Goal: Information Seeking & Learning: Understand process/instructions

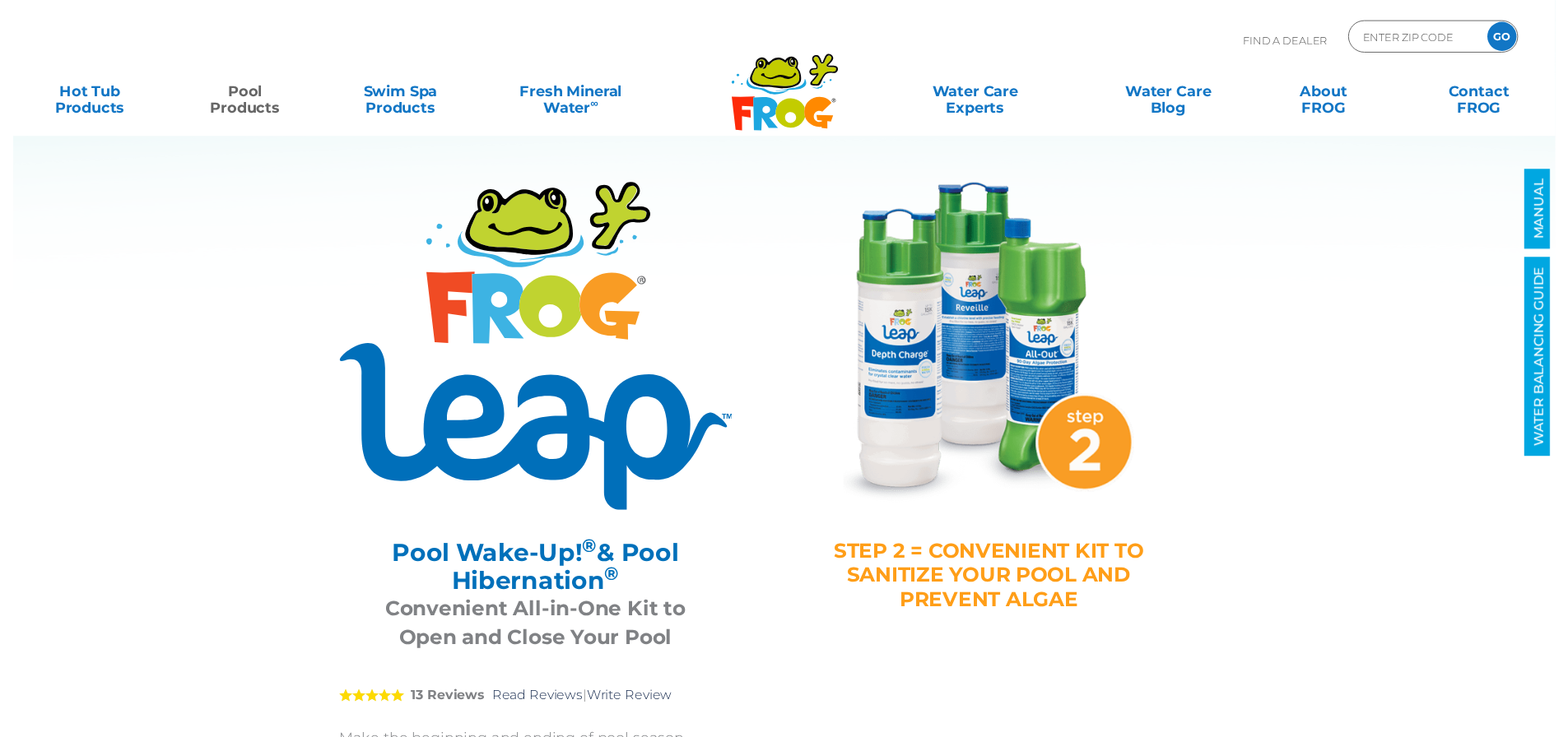
scroll to position [82, 0]
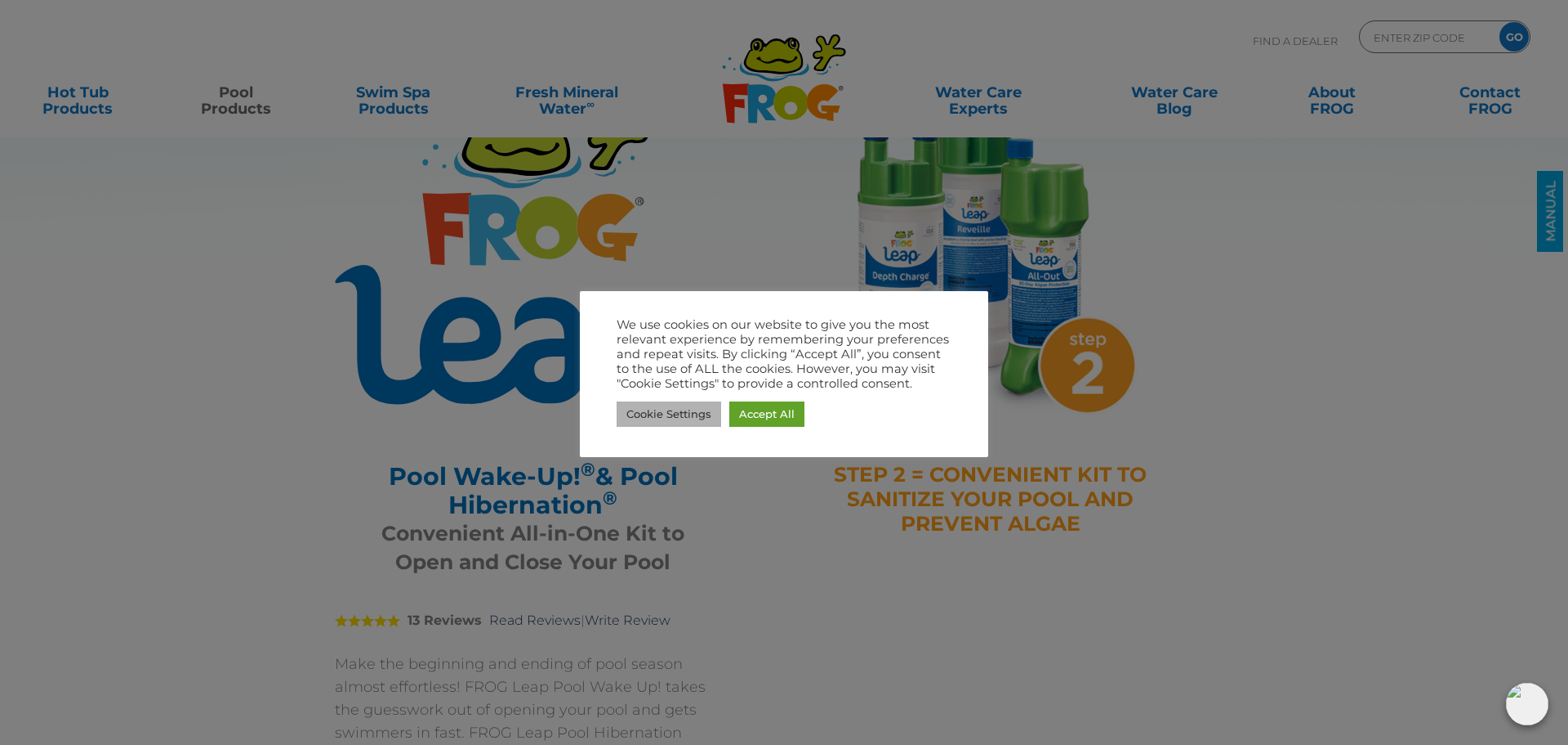
click at [685, 425] on link "Cookie Settings" at bounding box center [669, 414] width 104 height 26
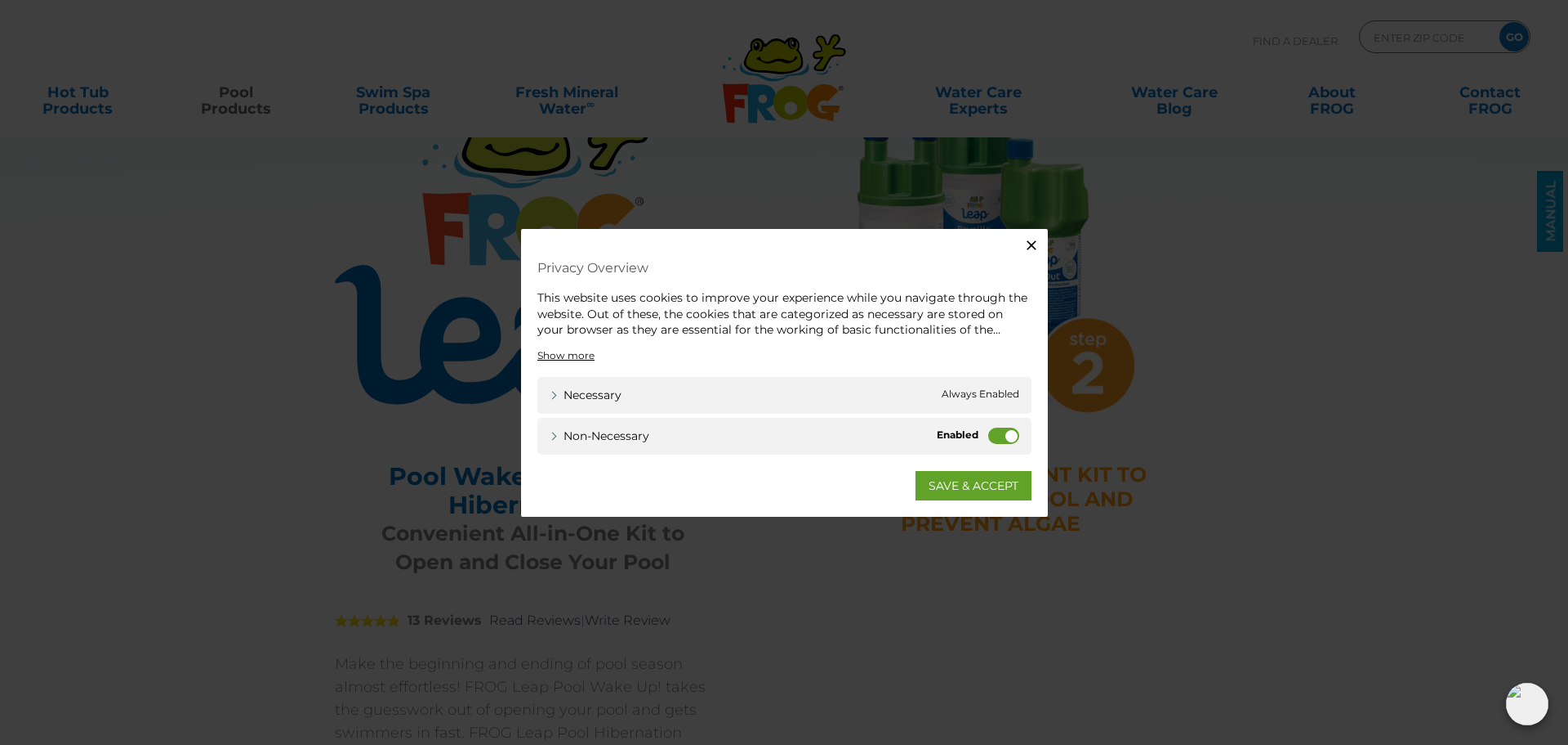
click at [1000, 434] on label "Non-necessary" at bounding box center [1005, 435] width 32 height 17
click at [0, 0] on input "Non-necessary" at bounding box center [0, 0] width 0 height 0
click at [984, 491] on link "SAVE & ACCEPT" at bounding box center [974, 485] width 116 height 30
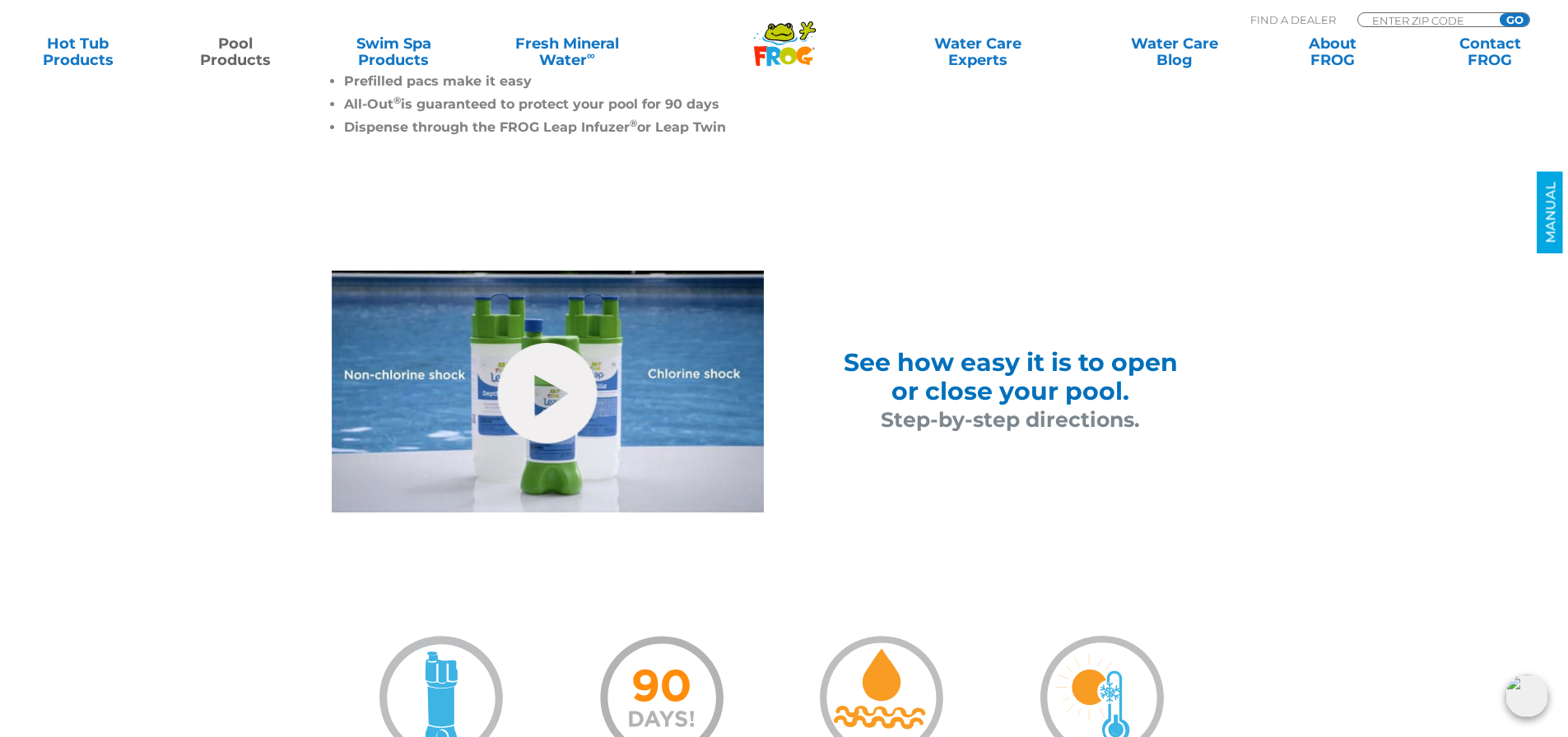
scroll to position [987, 0]
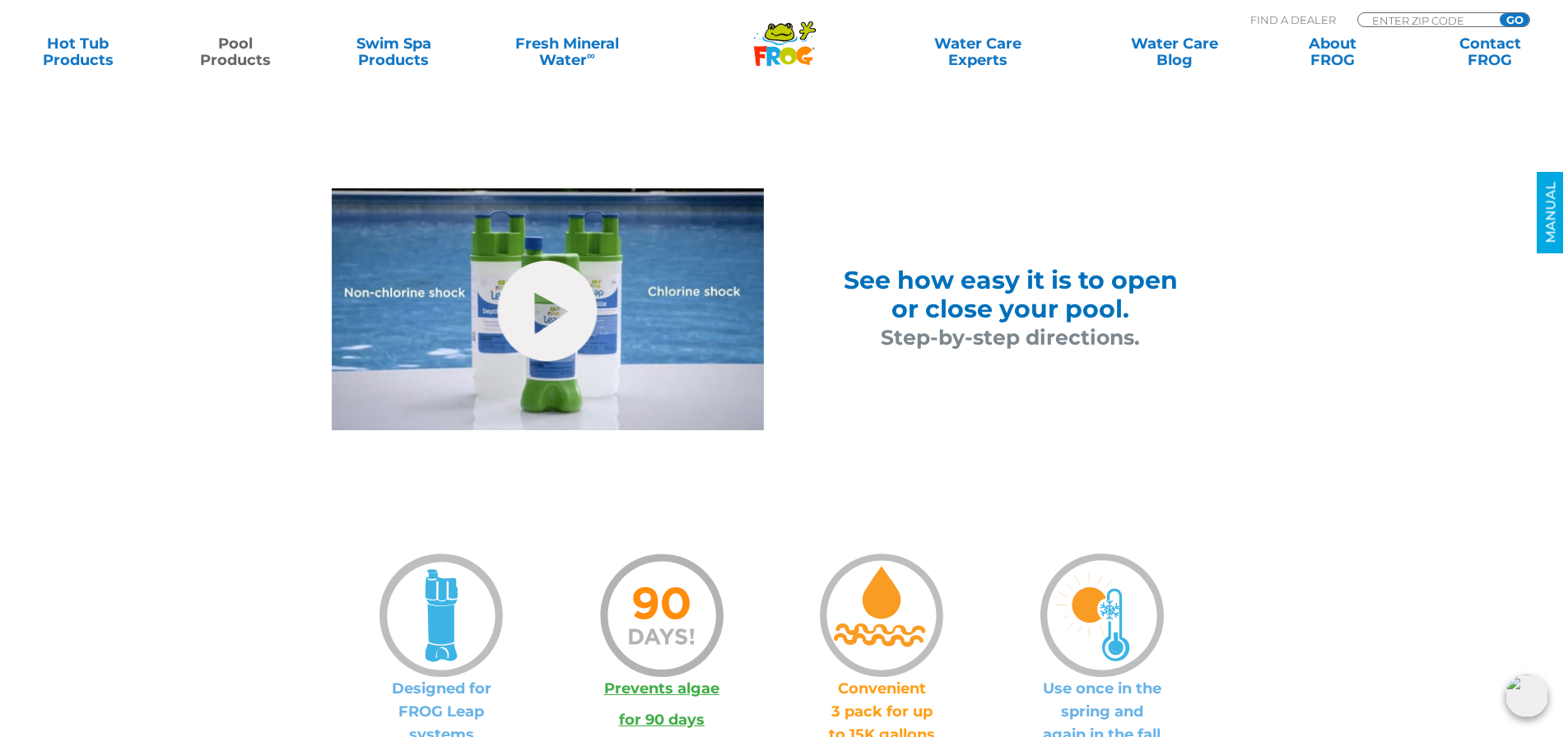
click at [975, 346] on span "Step-by-step directions." at bounding box center [1009, 337] width 259 height 25
click at [939, 275] on span "See how easy it is to open" at bounding box center [1010, 280] width 334 height 31
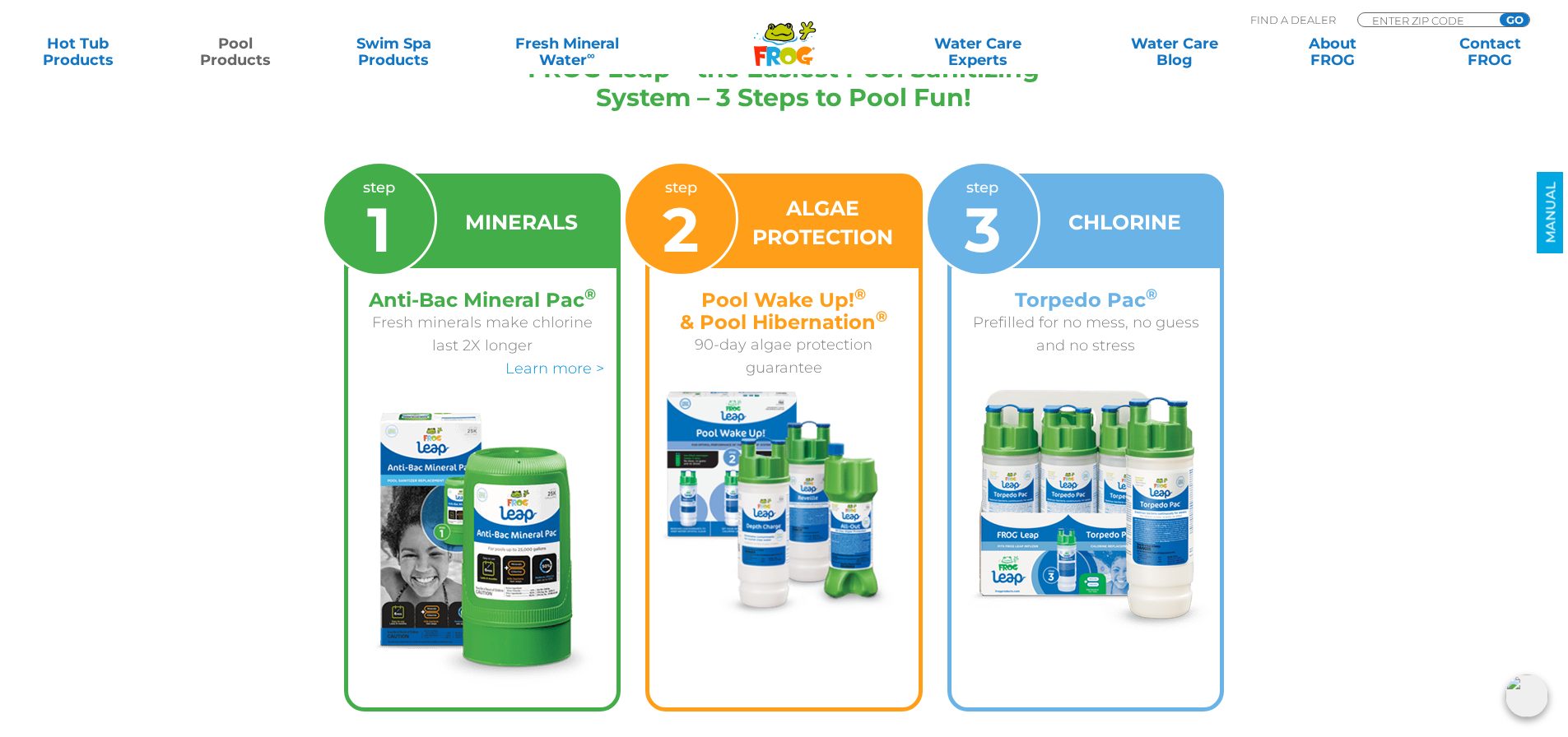
scroll to position [3620, 0]
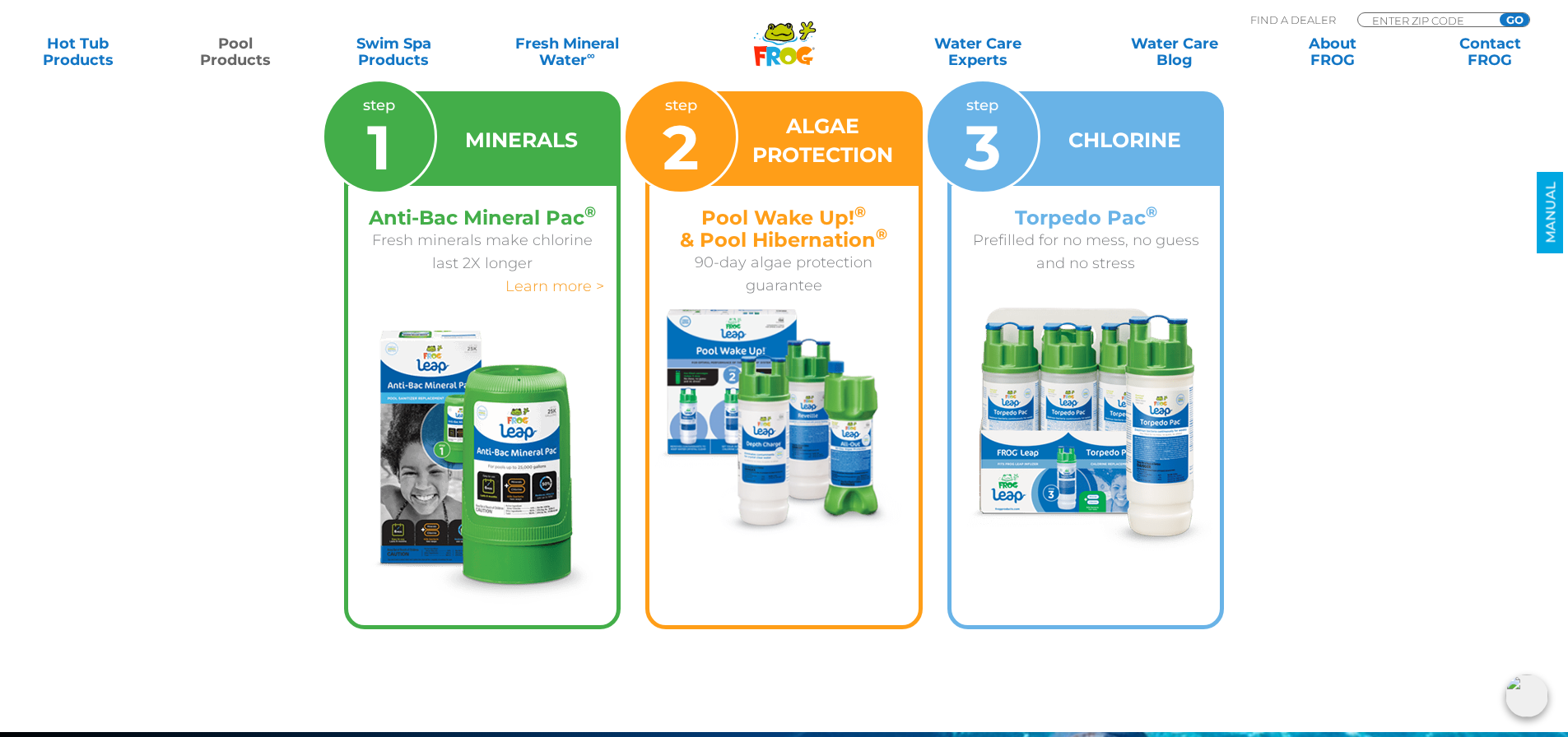
click at [533, 287] on link "Learn more >" at bounding box center [555, 287] width 99 height 18
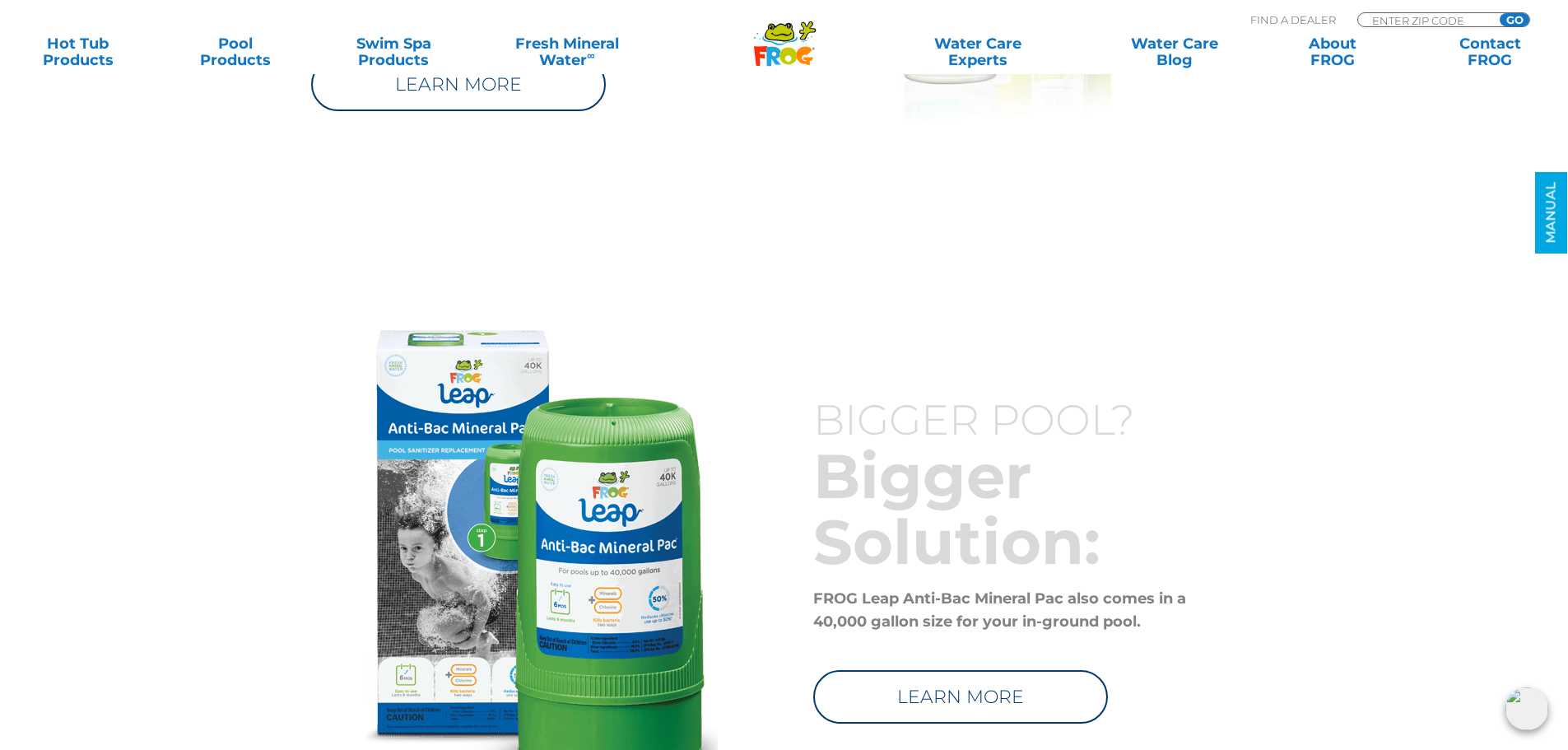
scroll to position [6661, 0]
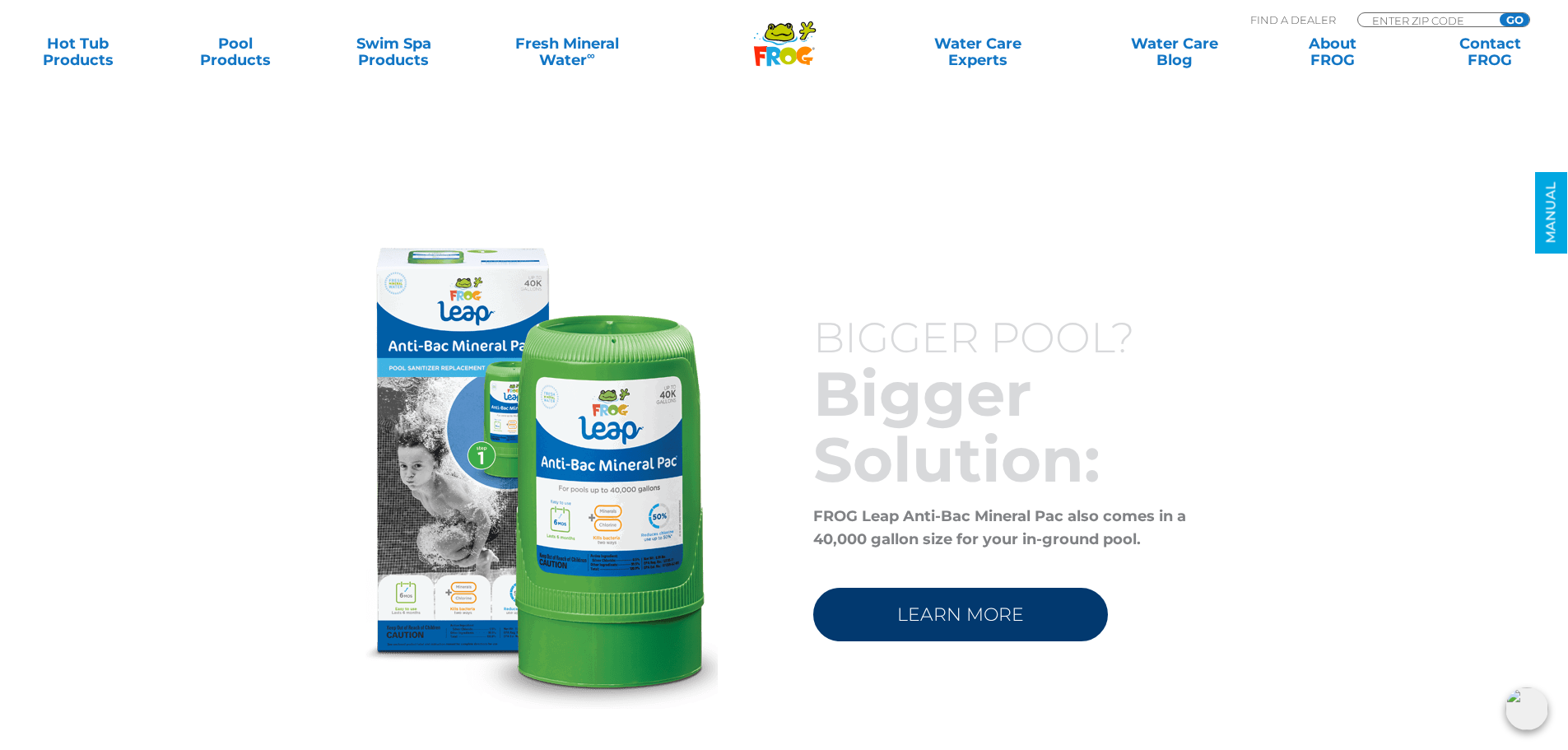
click at [933, 625] on link "LEARN MORE" at bounding box center [960, 614] width 295 height 54
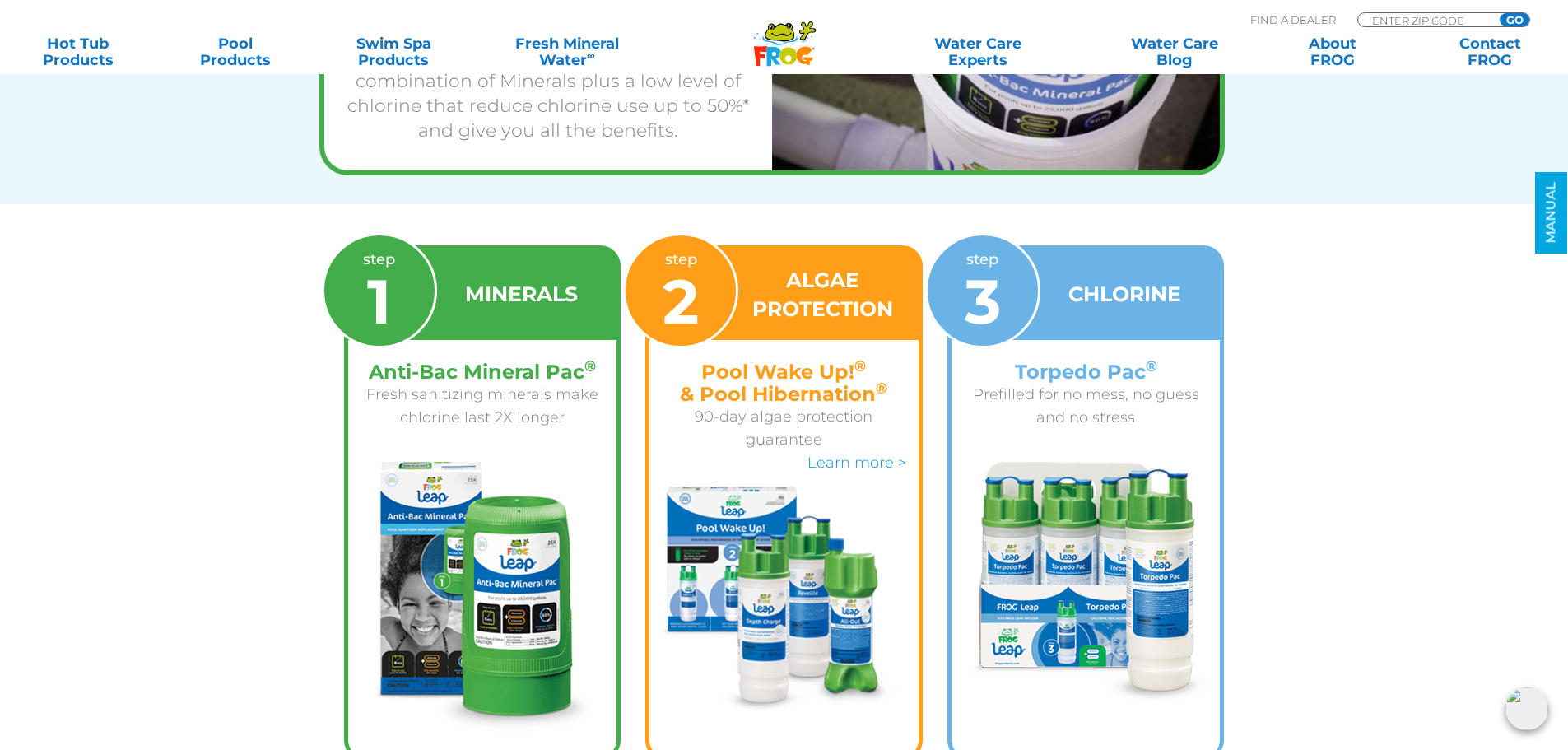
scroll to position [2139, 0]
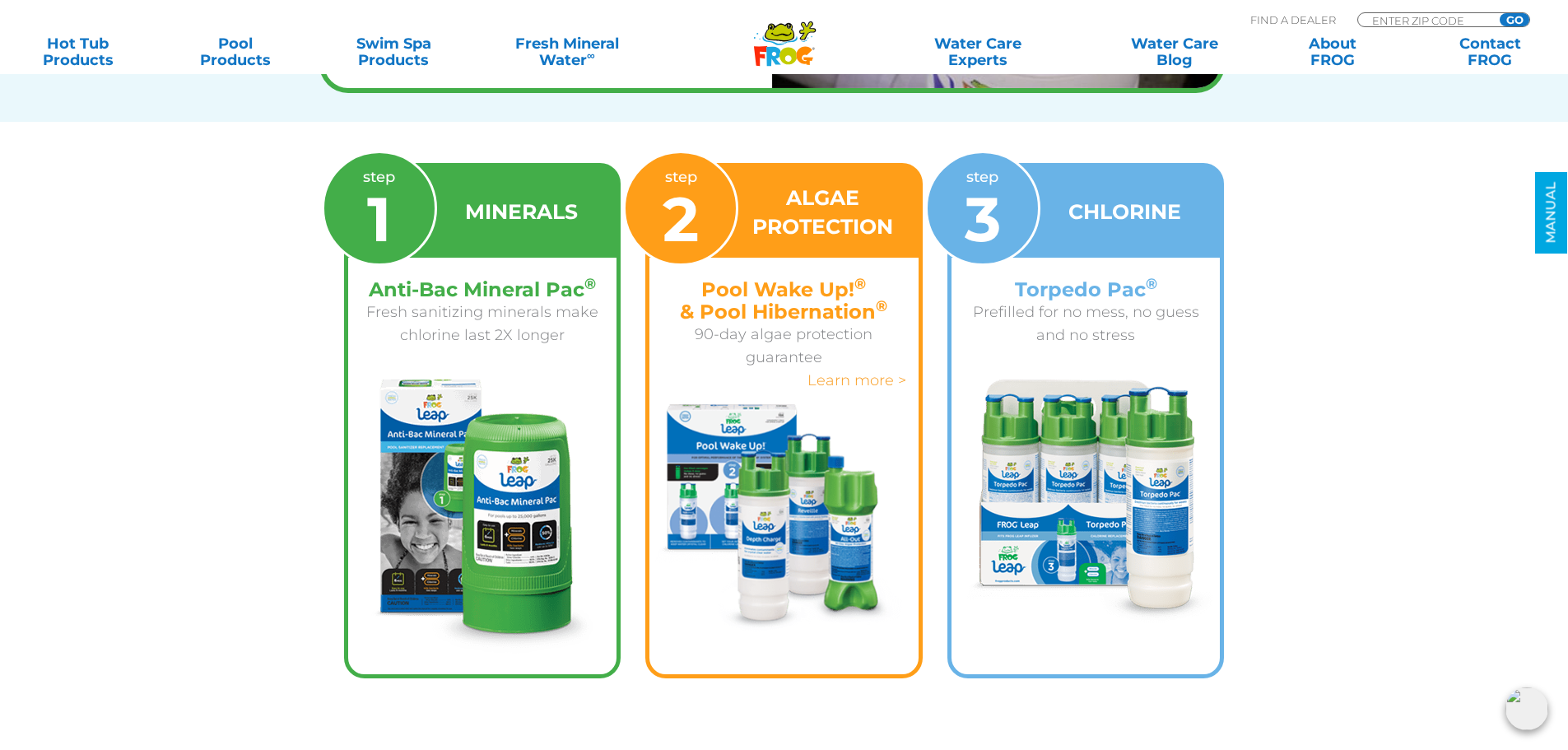
click at [886, 378] on link "Learn more >" at bounding box center [857, 380] width 99 height 18
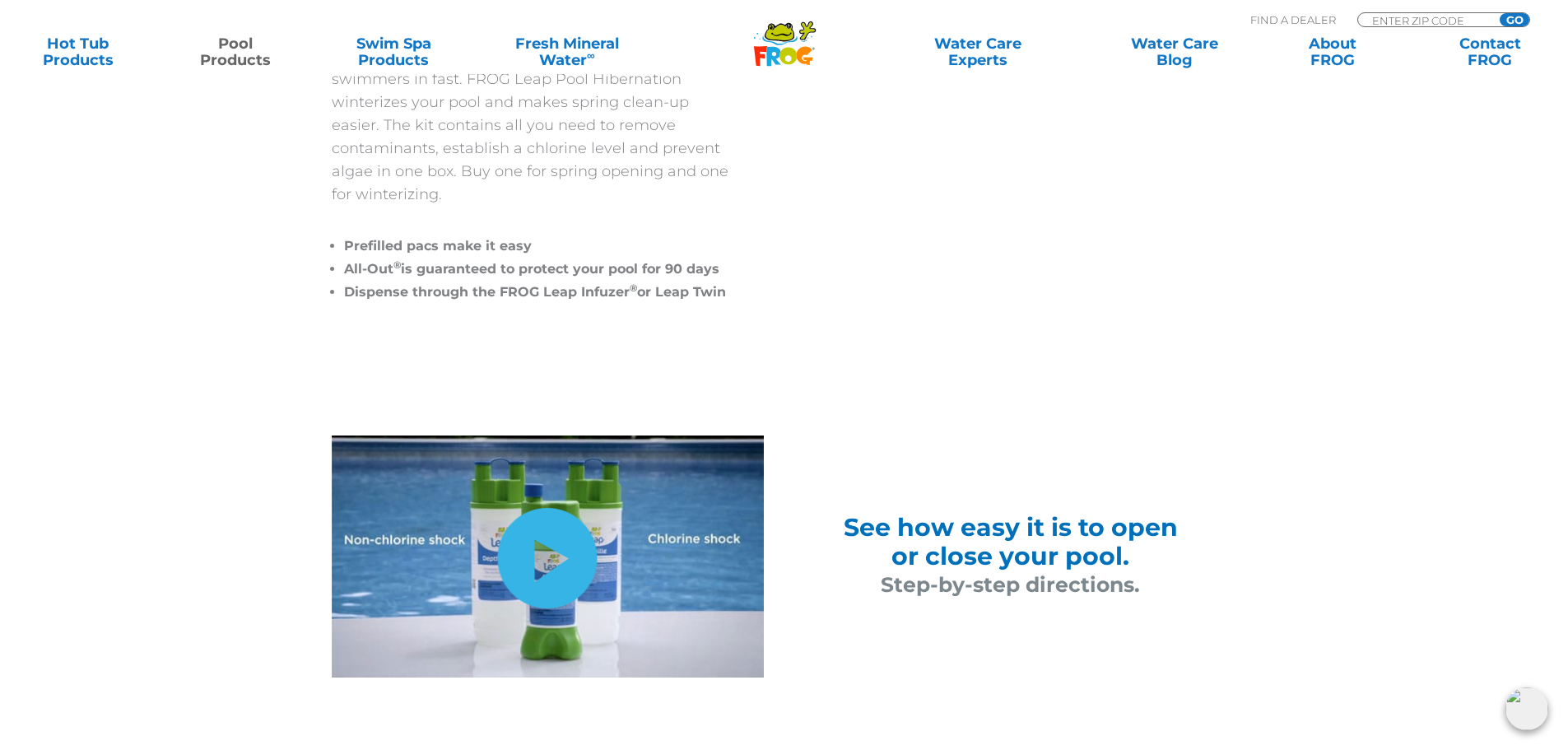
scroll to position [822, 0]
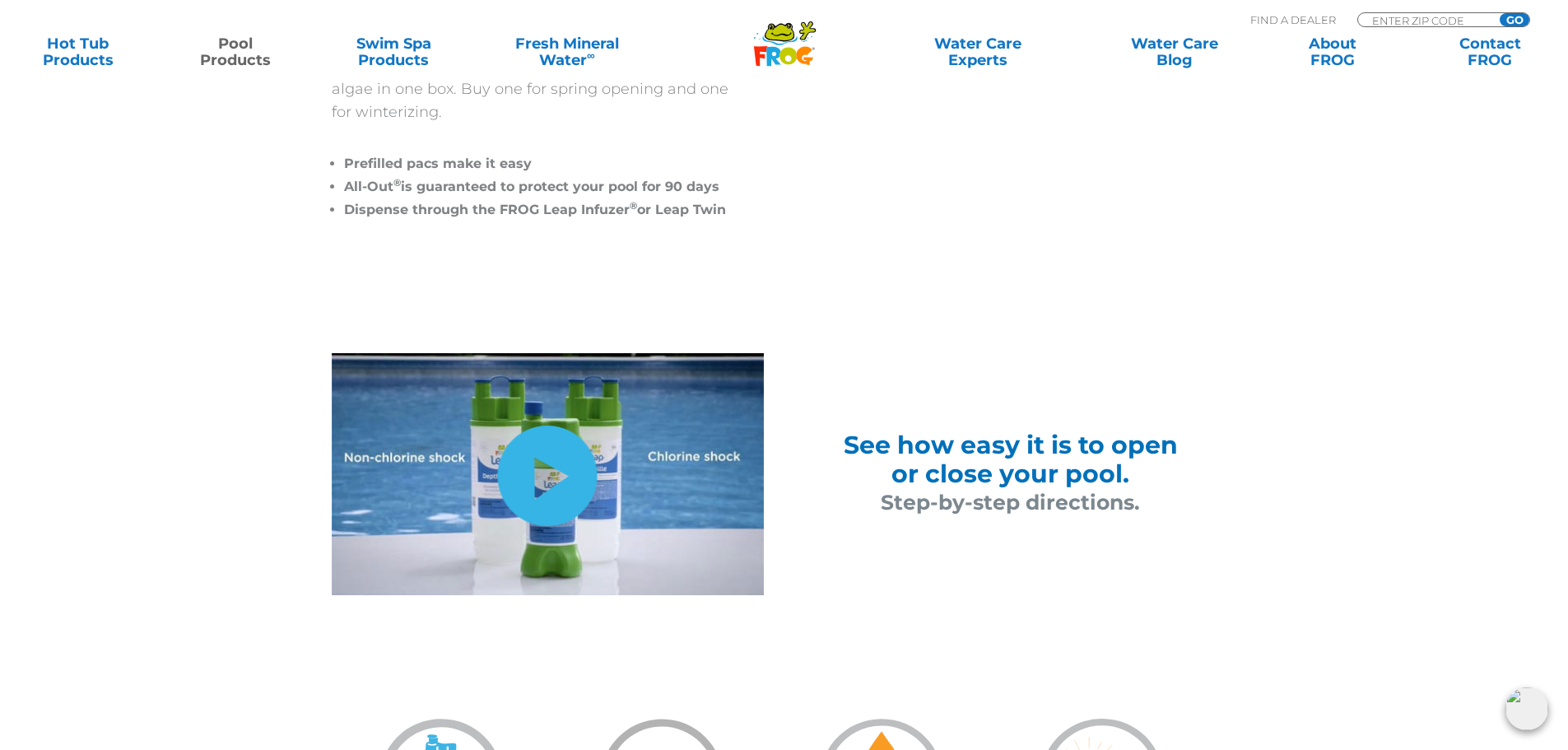
click at [551, 483] on link "hide-me" at bounding box center [548, 475] width 99 height 100
